Goal: Task Accomplishment & Management: Use online tool/utility

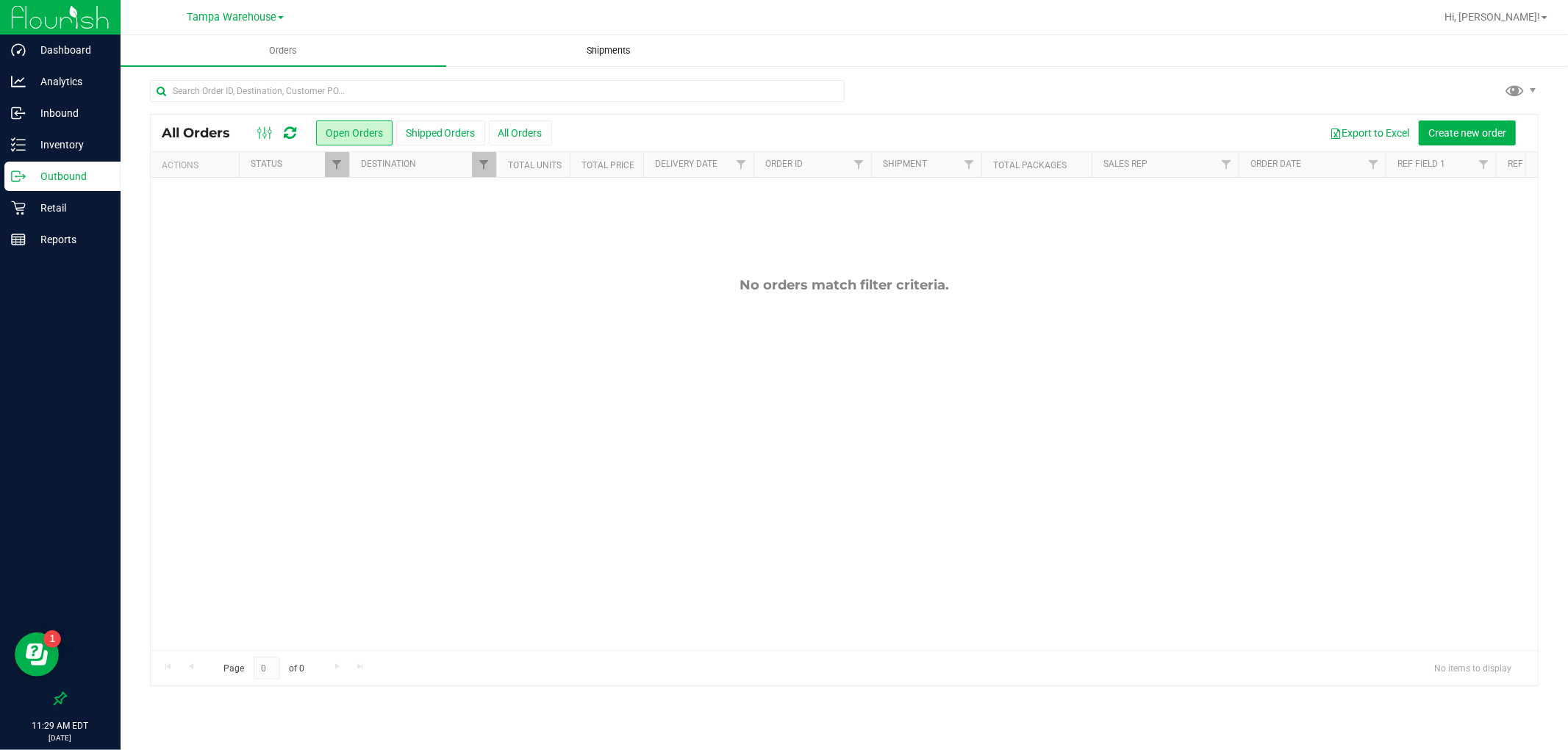
click at [609, 54] on span "Shipments" at bounding box center [610, 51] width 84 height 13
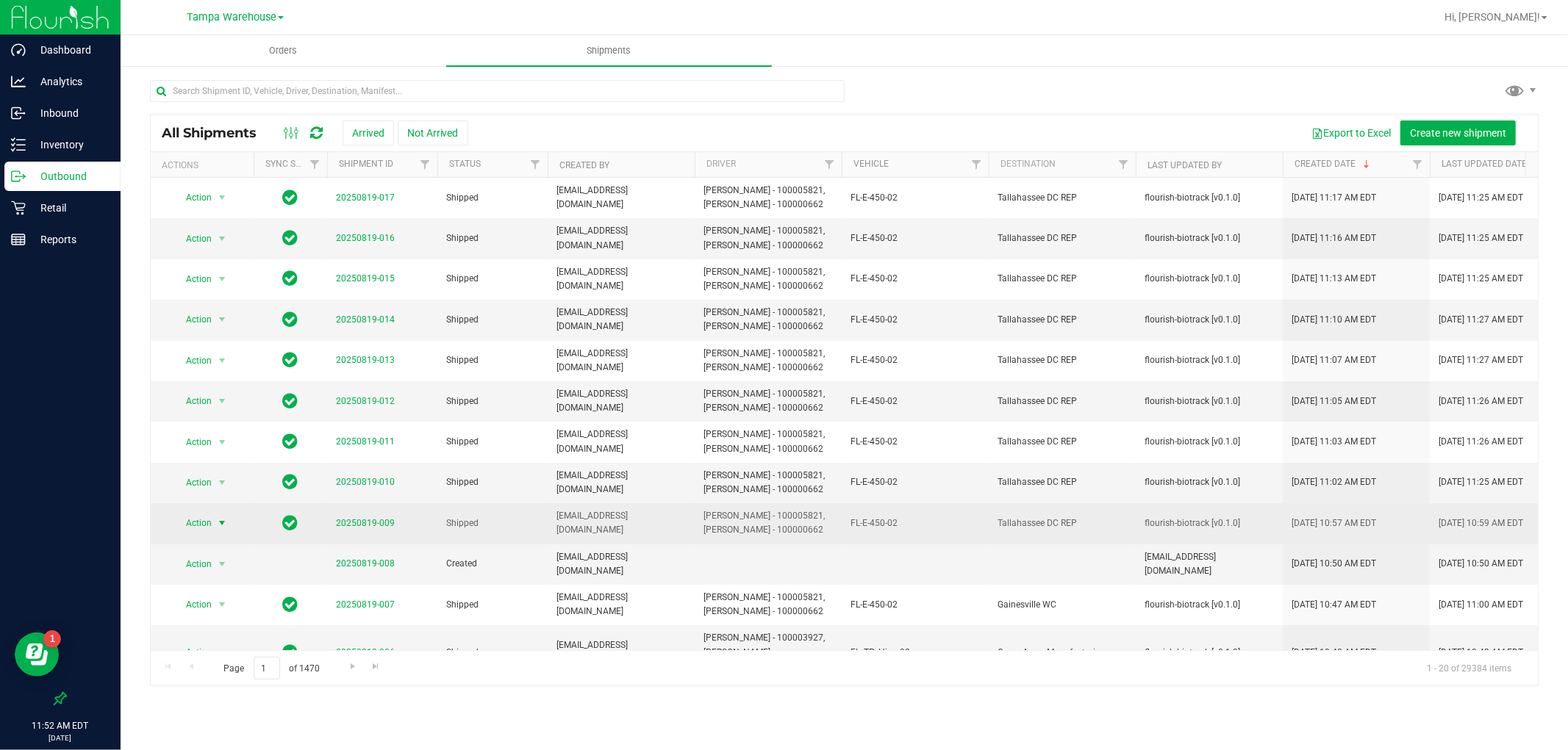
click at [222, 524] on span "select" at bounding box center [222, 523] width 12 height 12
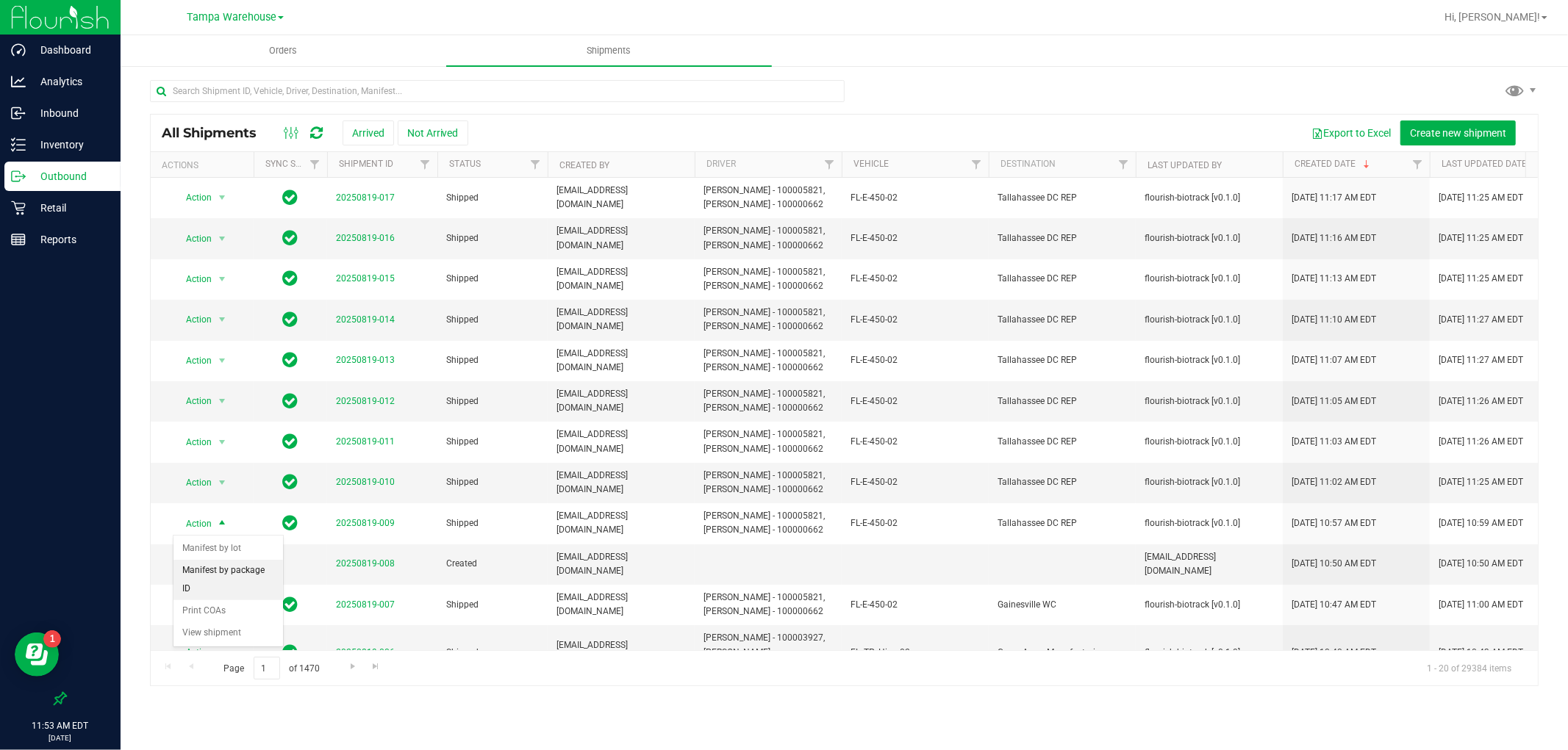
click at [250, 572] on li "Manifest by package ID" at bounding box center [228, 580] width 110 height 40
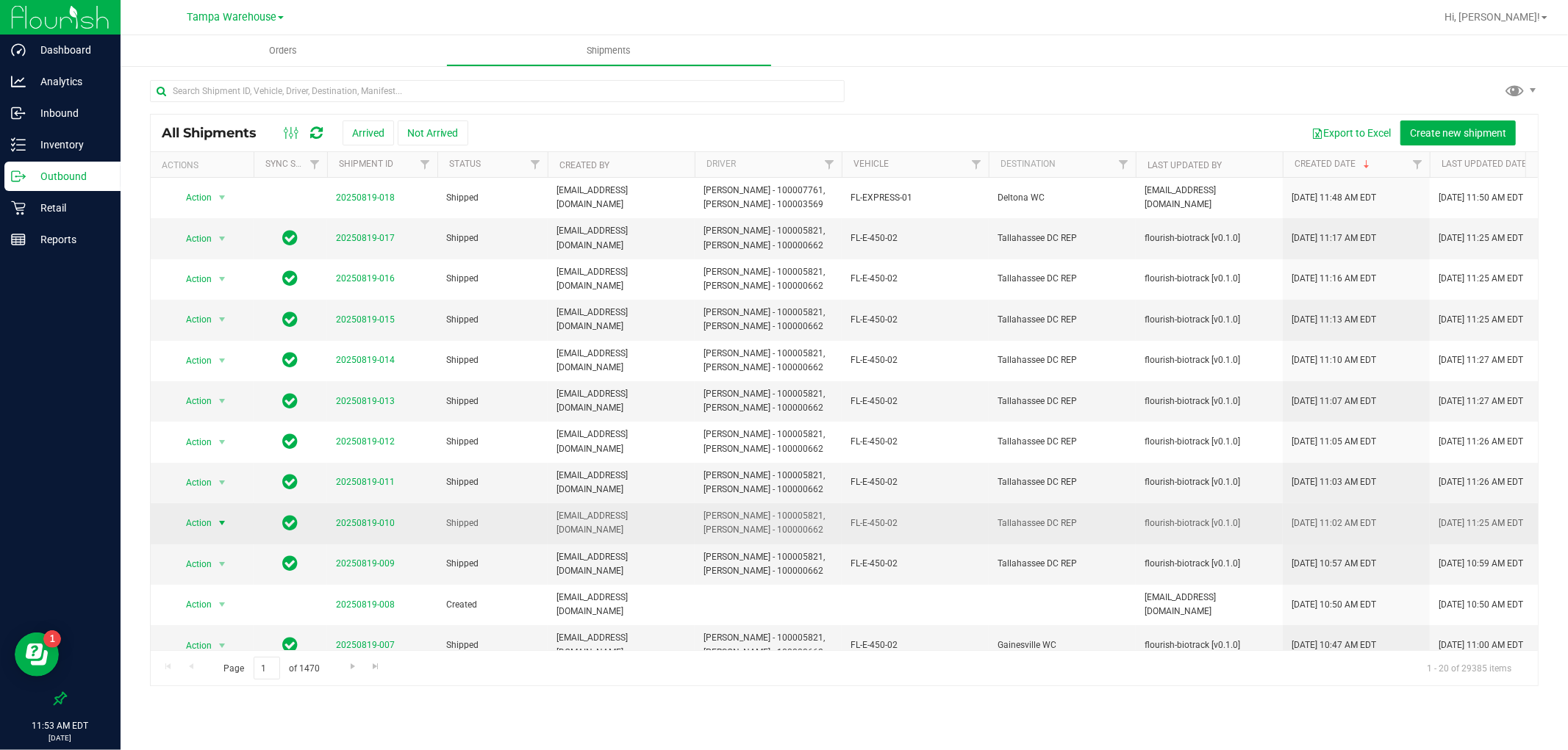
click at [222, 527] on span "select" at bounding box center [222, 523] width 12 height 12
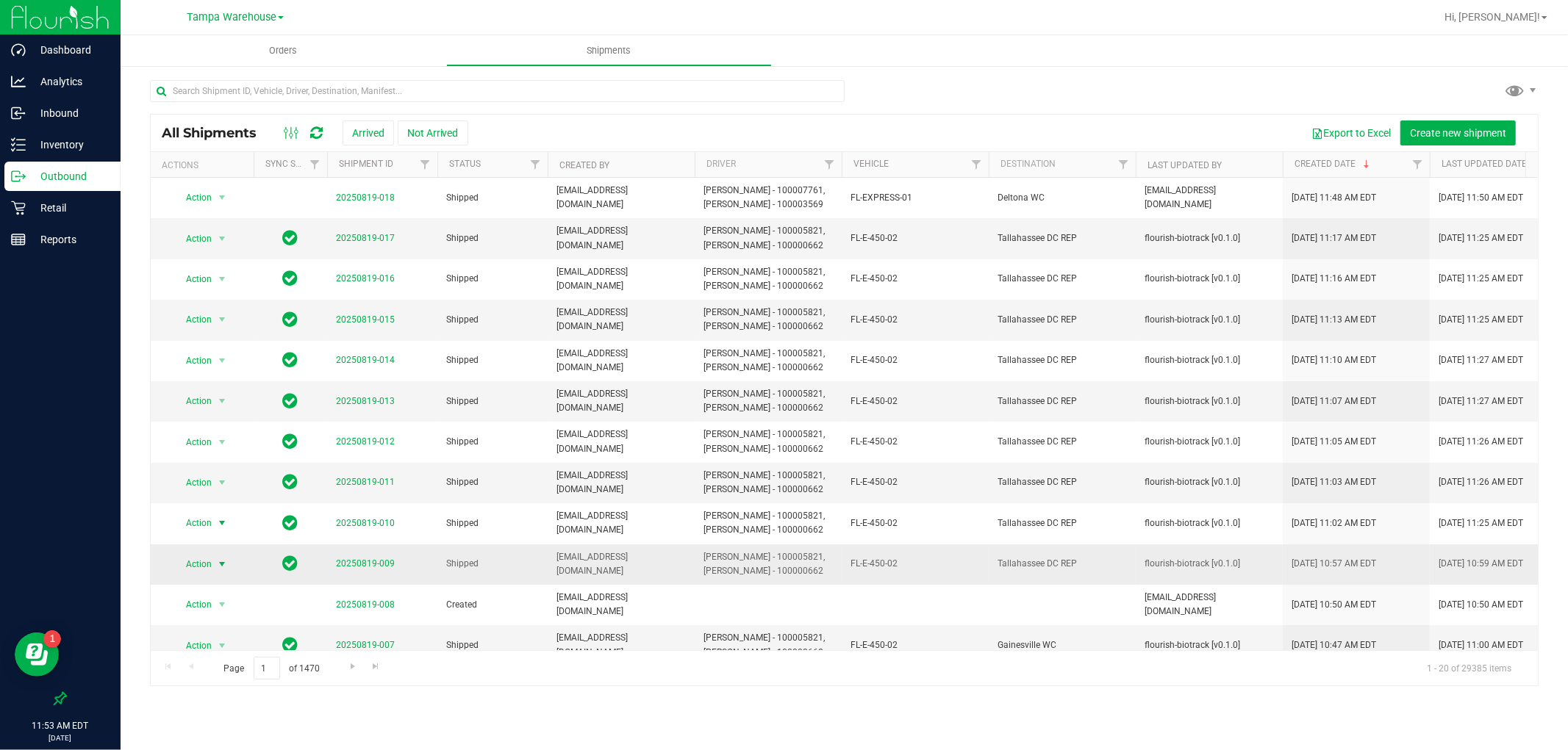
click at [217, 564] on span "select" at bounding box center [222, 565] width 12 height 12
click at [260, 589] on li "Manifest by lot" at bounding box center [228, 590] width 110 height 22
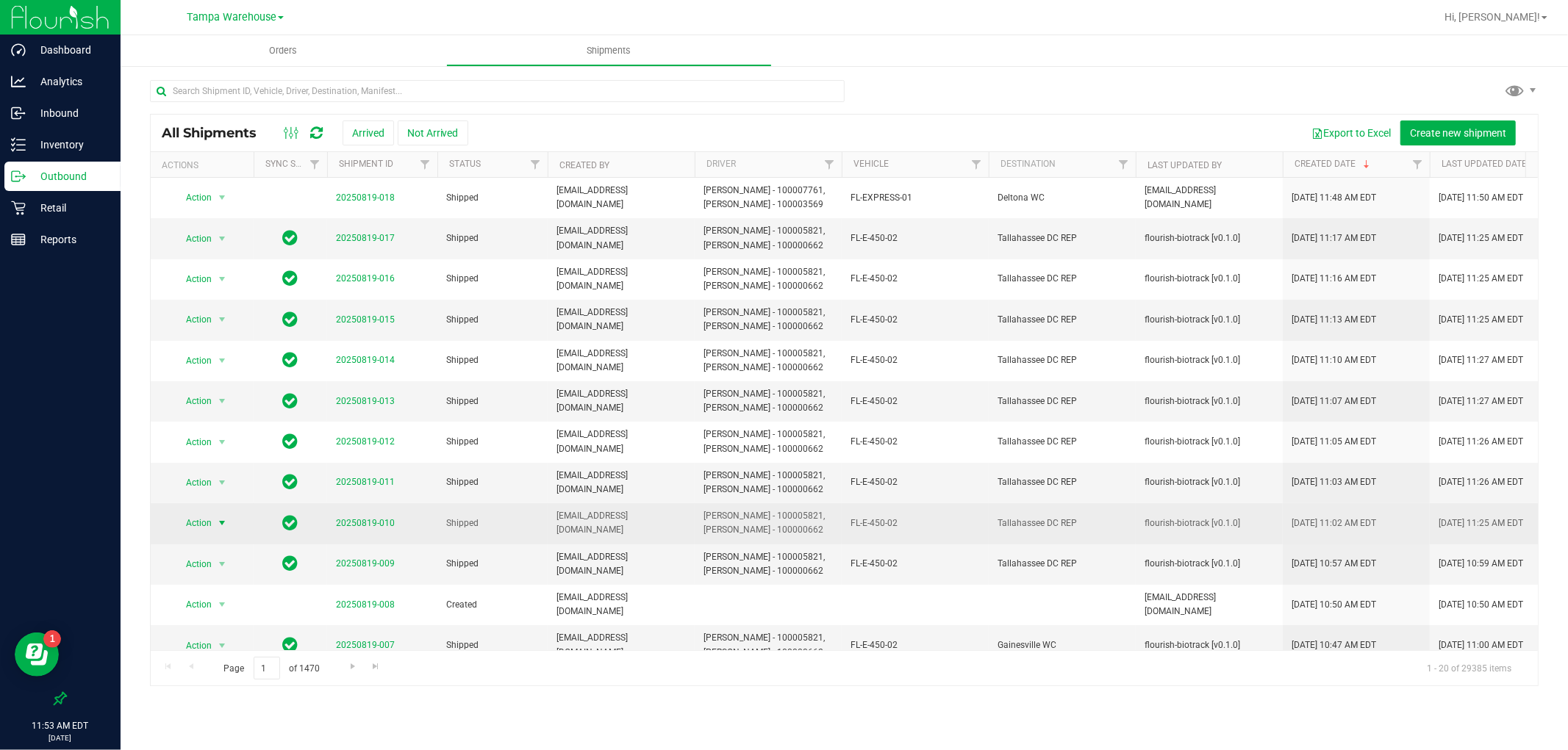
click at [219, 523] on span "select" at bounding box center [222, 523] width 12 height 12
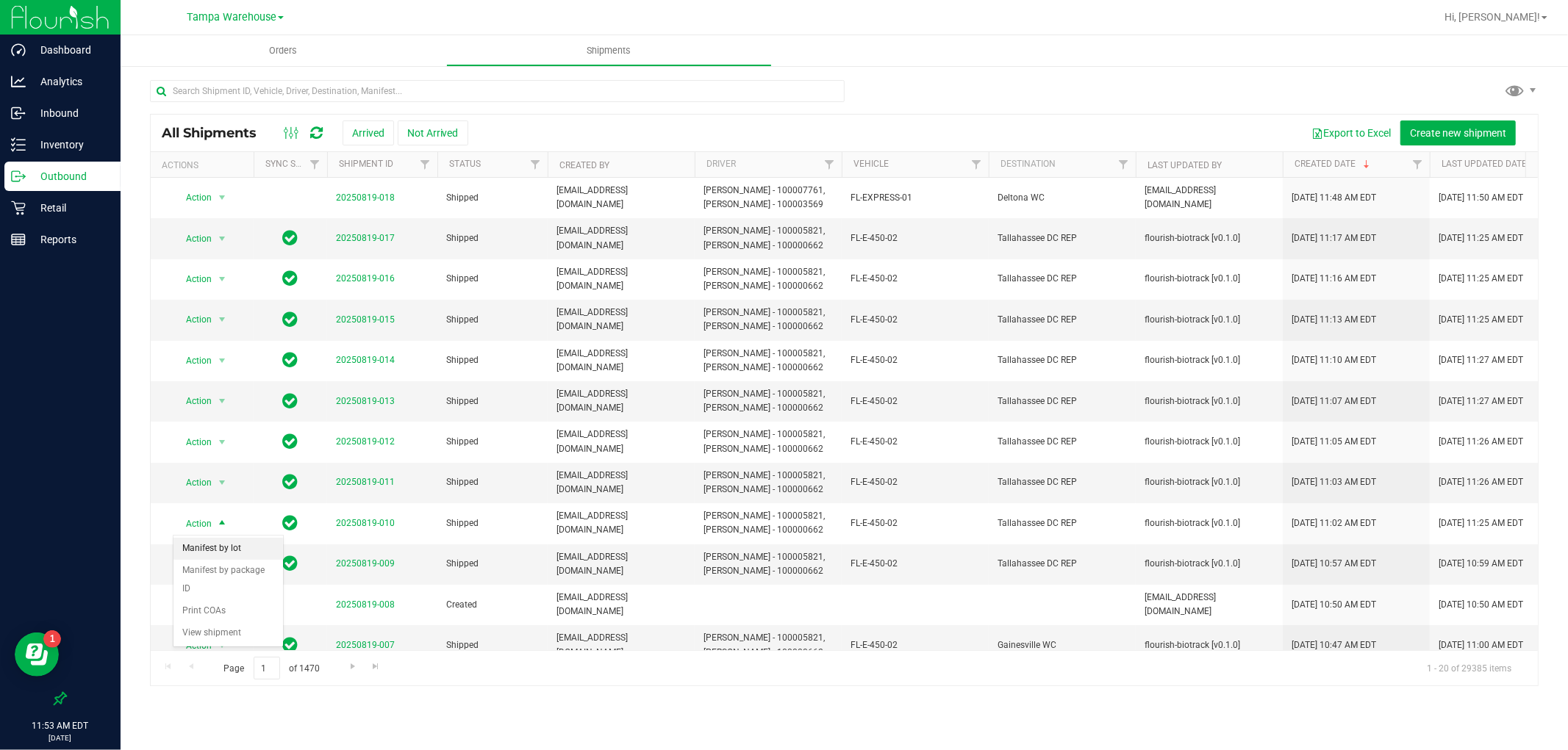
click at [259, 548] on li "Manifest by lot" at bounding box center [228, 549] width 110 height 22
click at [204, 486] on span "Action" at bounding box center [193, 483] width 40 height 21
click at [259, 512] on li "Manifest by lot" at bounding box center [228, 508] width 110 height 22
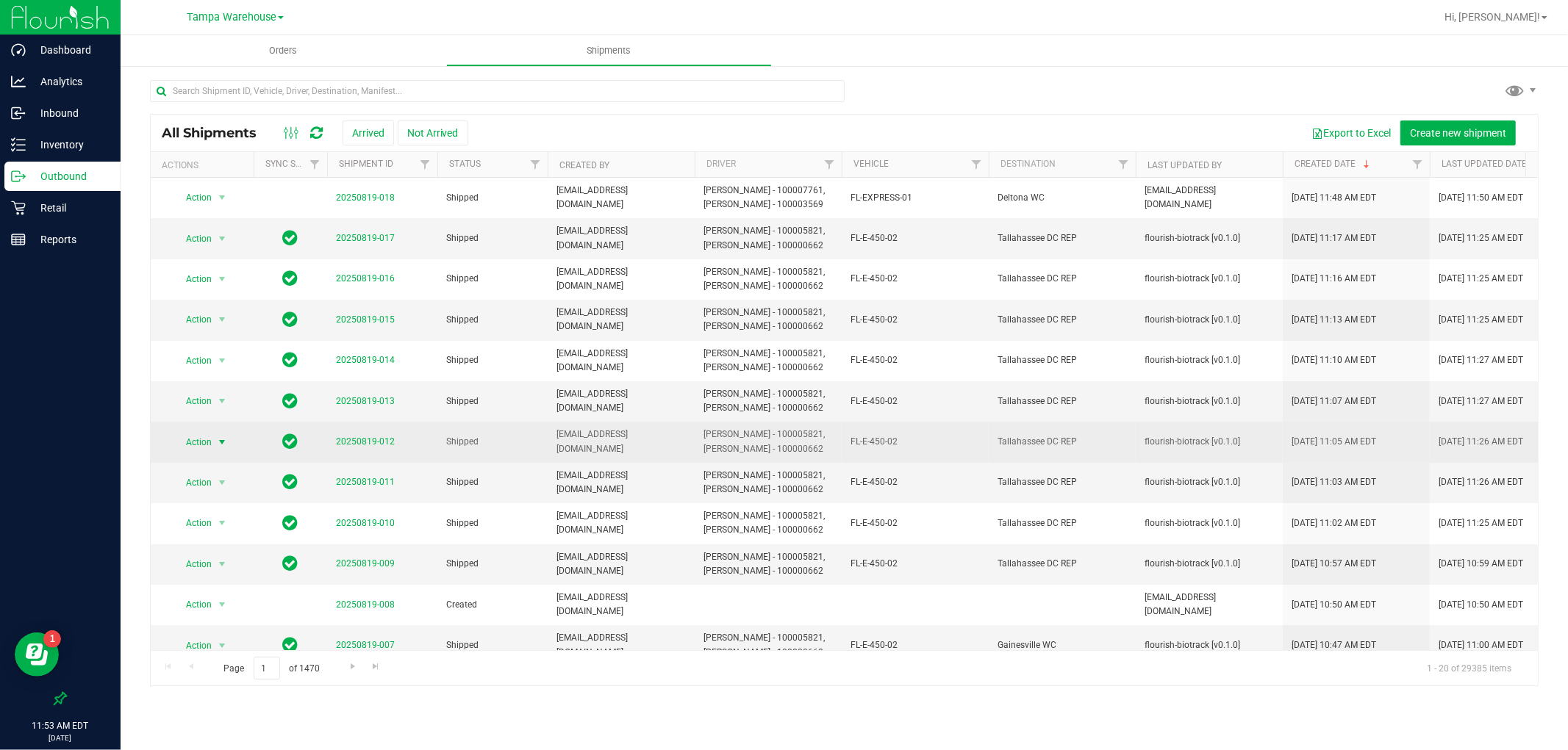
click at [214, 436] on span "select" at bounding box center [222, 442] width 18 height 21
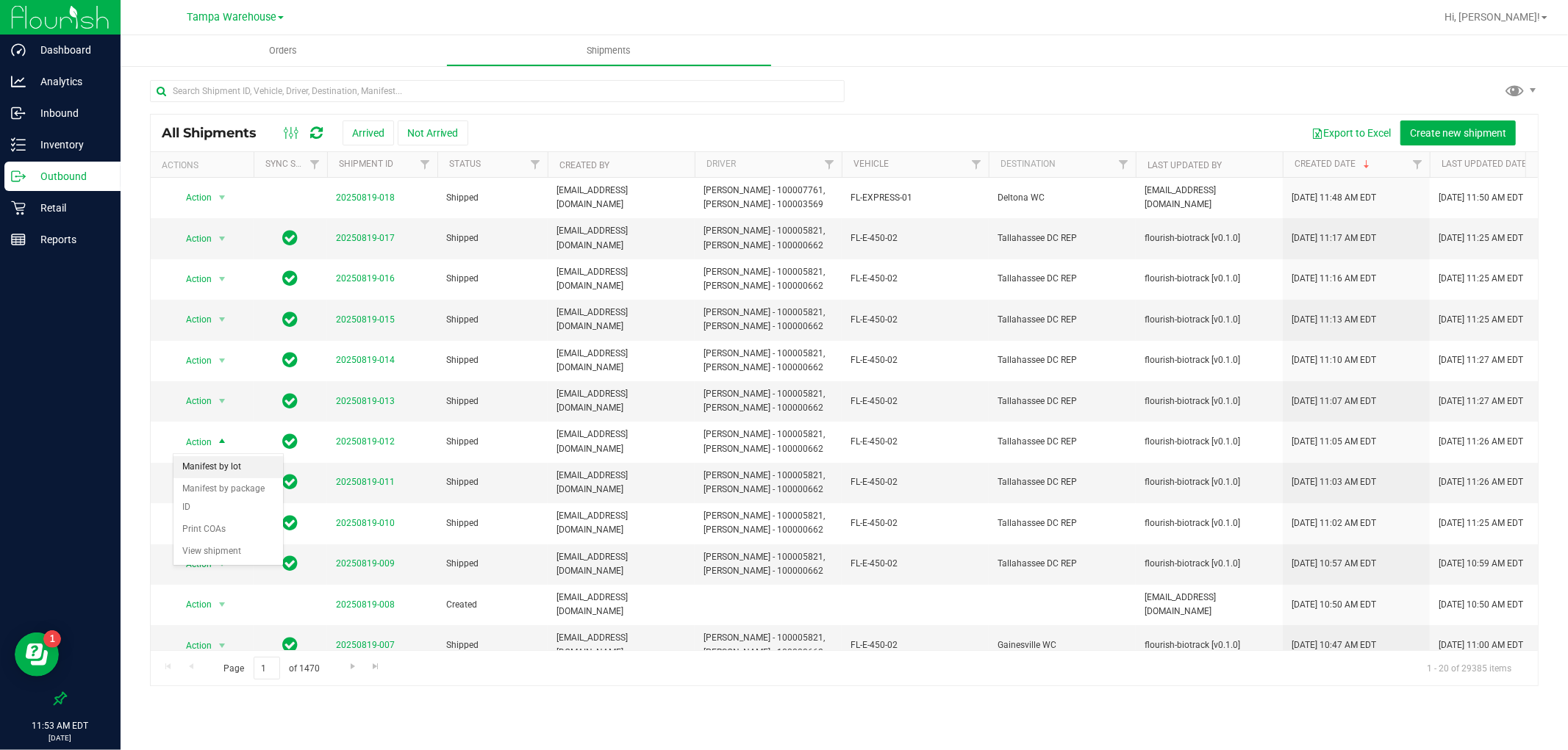
click at [255, 464] on li "Manifest by lot" at bounding box center [228, 467] width 110 height 22
click at [225, 402] on span "select" at bounding box center [222, 401] width 12 height 12
click at [256, 423] on li "Manifest by lot" at bounding box center [228, 426] width 110 height 22
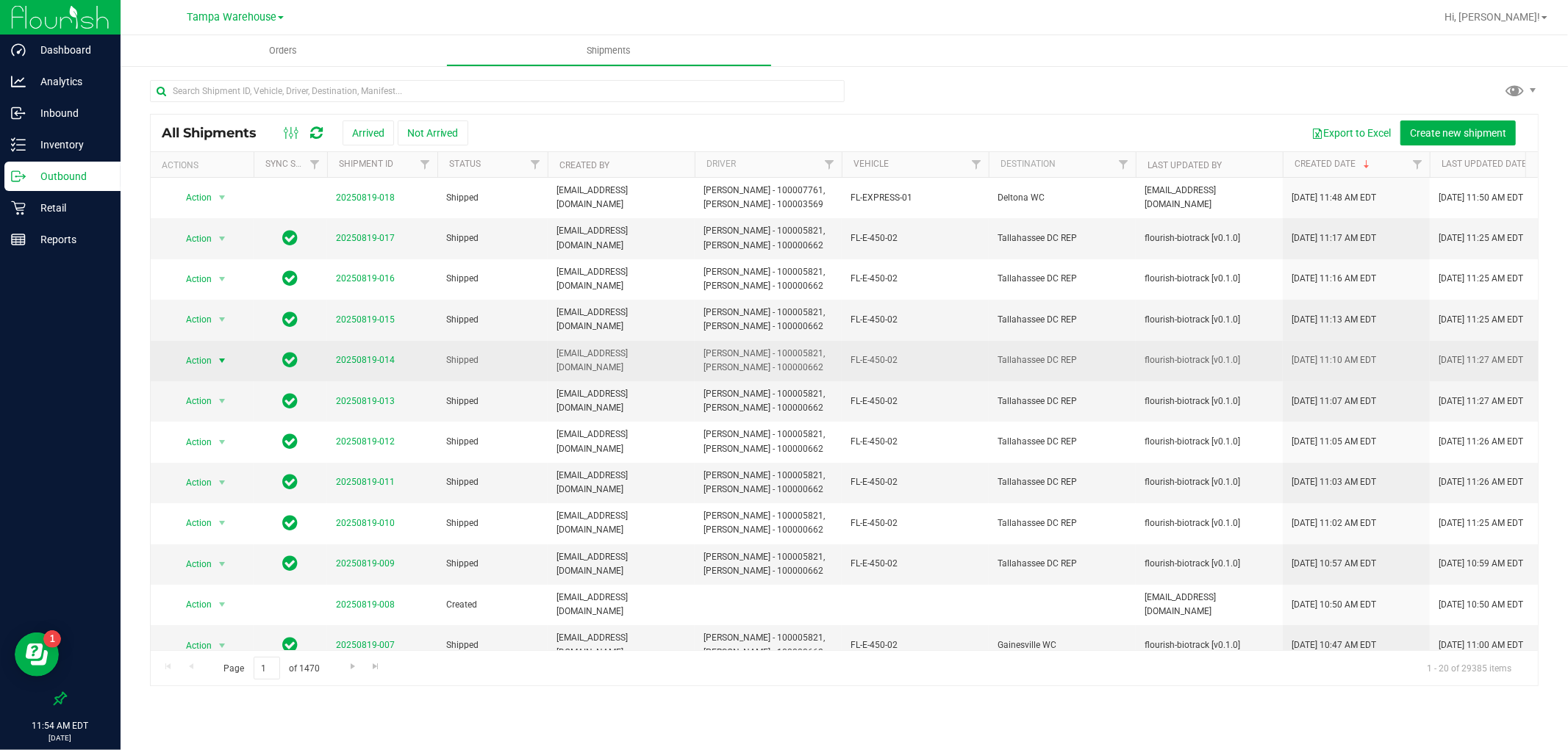
click at [223, 361] on span "select" at bounding box center [222, 361] width 12 height 12
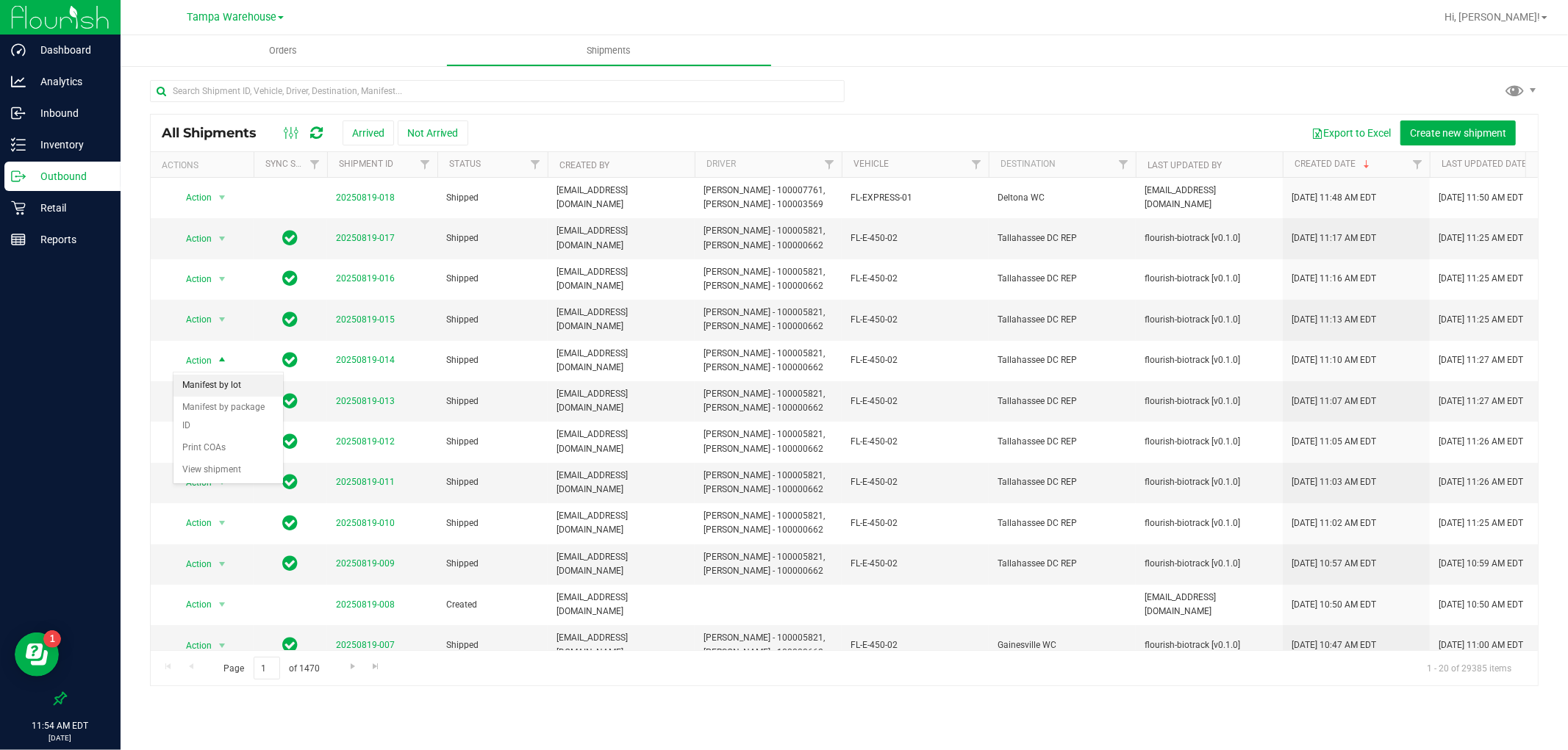
click at [259, 384] on li "Manifest by lot" at bounding box center [228, 386] width 110 height 22
click at [216, 319] on span "select" at bounding box center [222, 319] width 18 height 21
click at [230, 344] on li "Manifest by lot" at bounding box center [228, 344] width 110 height 22
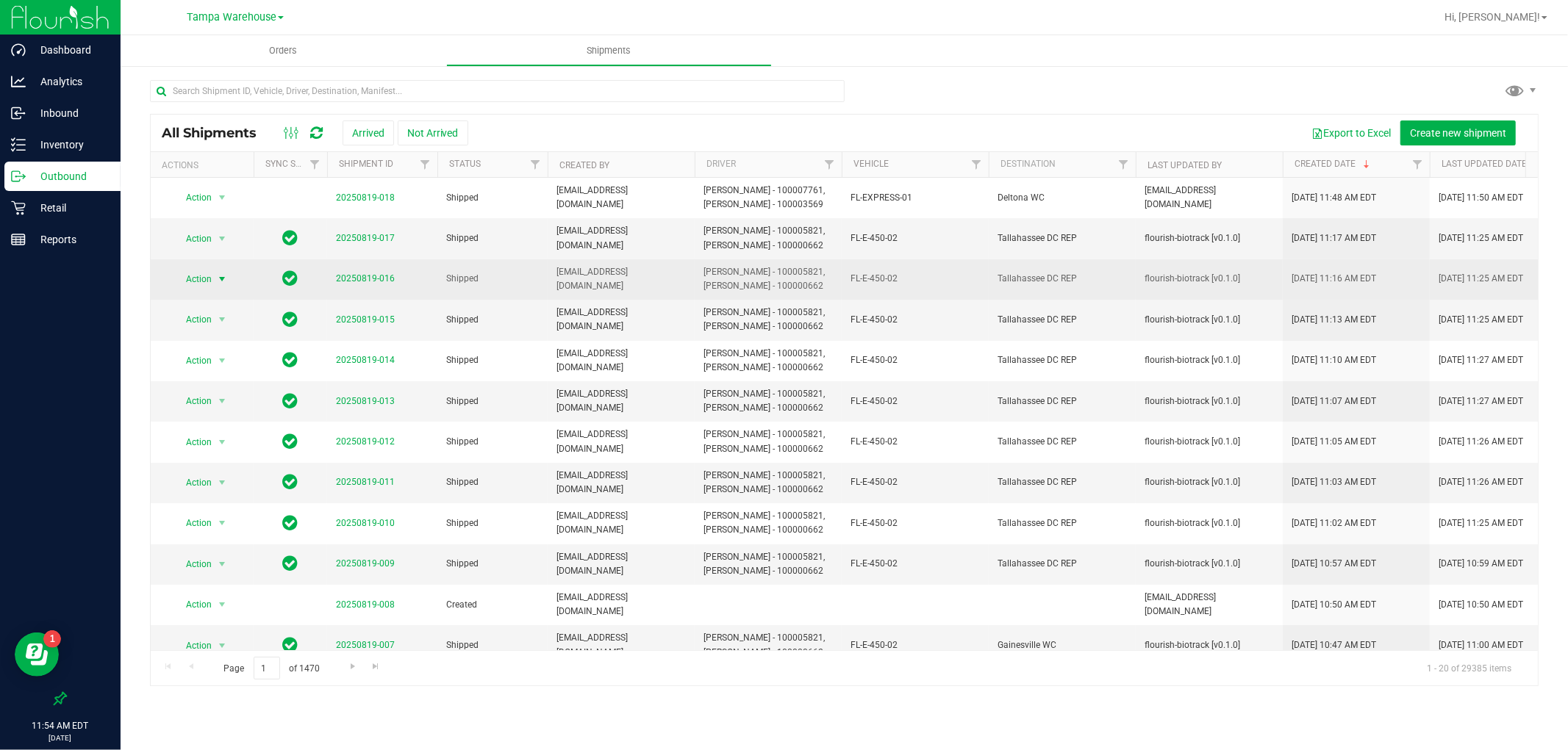
click at [225, 280] on span "select" at bounding box center [222, 279] width 12 height 12
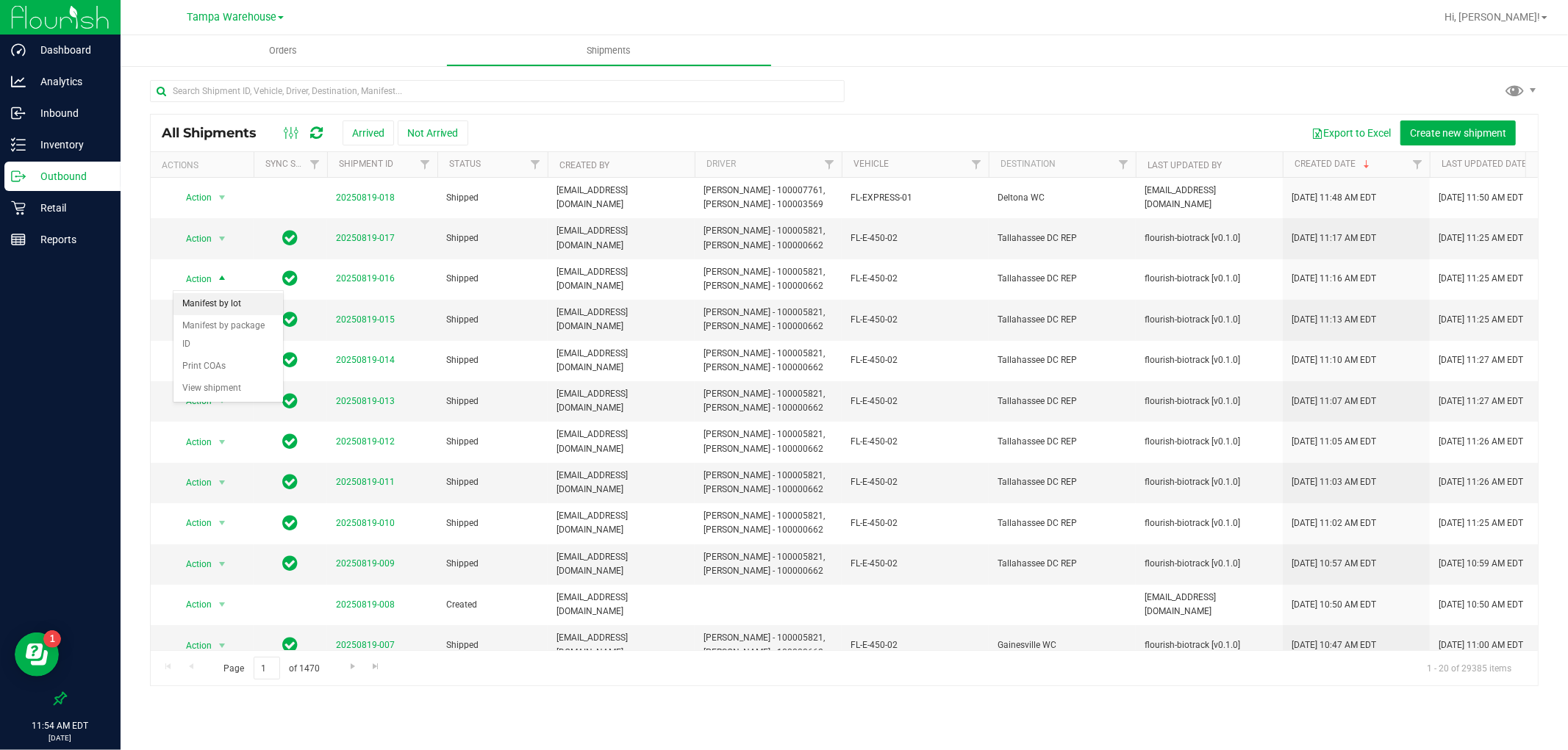
click at [257, 311] on li "Manifest by lot" at bounding box center [228, 304] width 110 height 22
click at [211, 242] on span "Action" at bounding box center [193, 238] width 40 height 21
click at [231, 262] on li "Manifest by lot" at bounding box center [228, 263] width 110 height 22
